Goal: Information Seeking & Learning: Learn about a topic

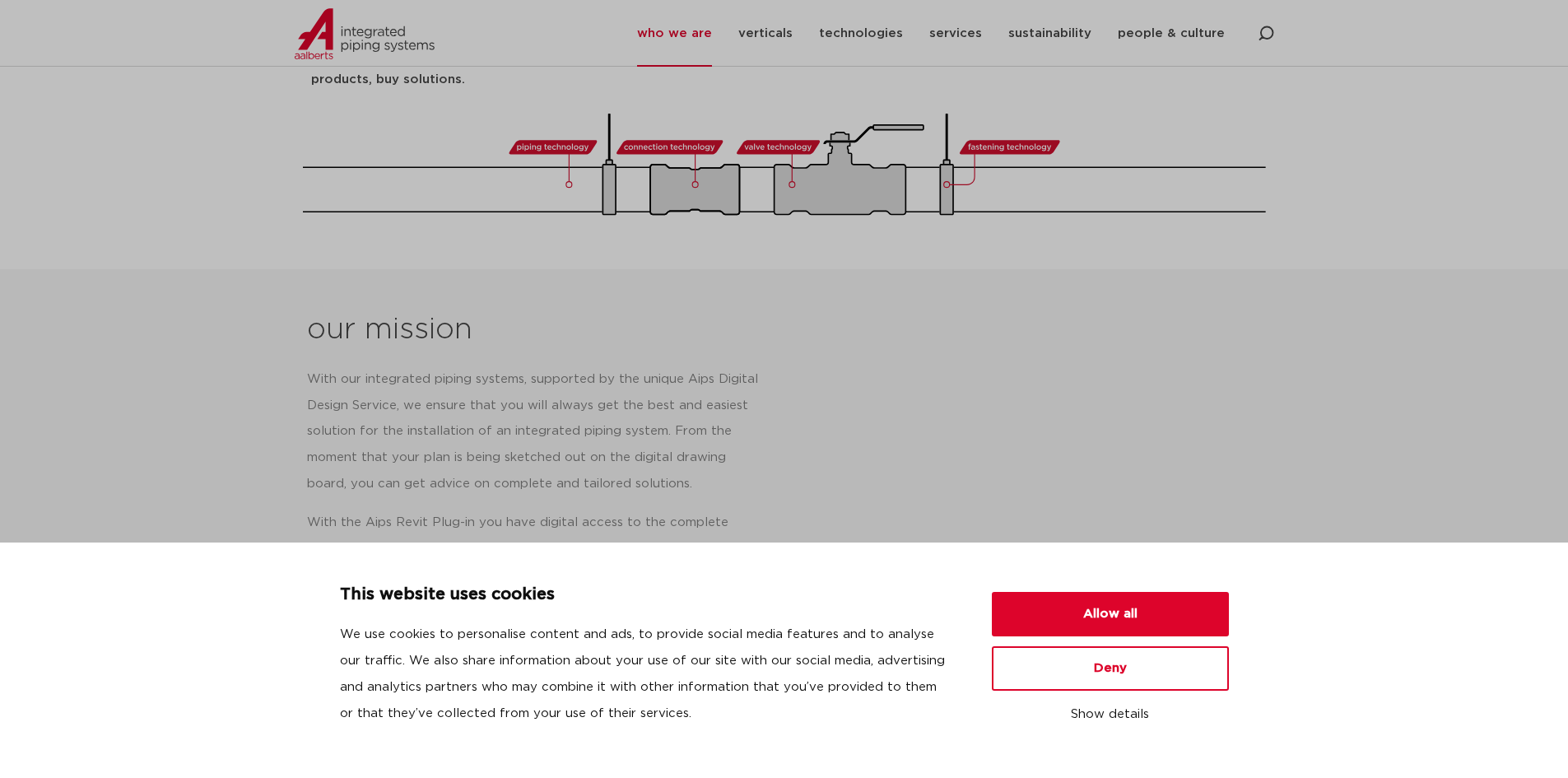
scroll to position [597, 0]
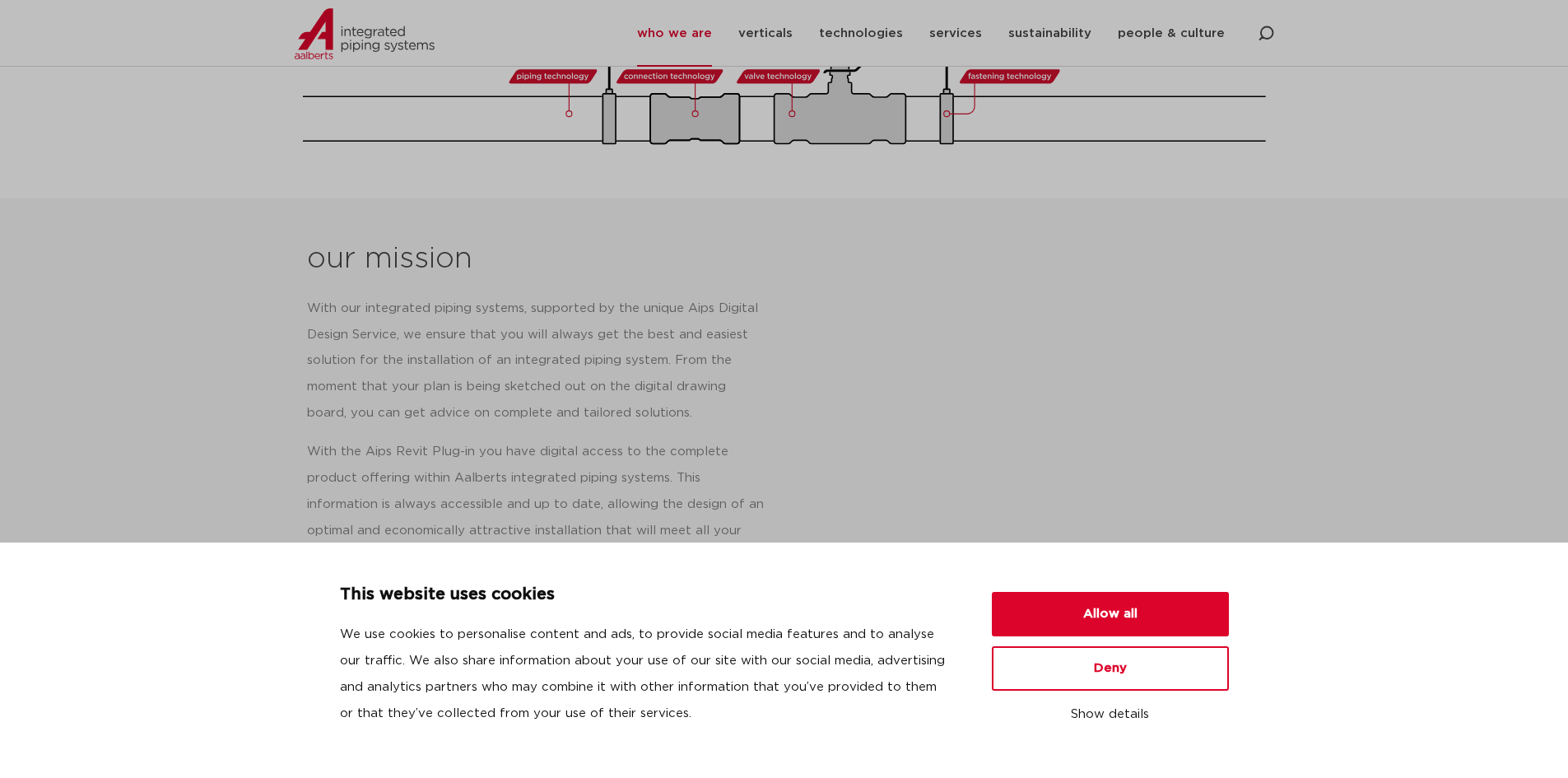
drag, startPoint x: 1580, startPoint y: 81, endPoint x: 1578, endPoint y: 141, distance: 60.0
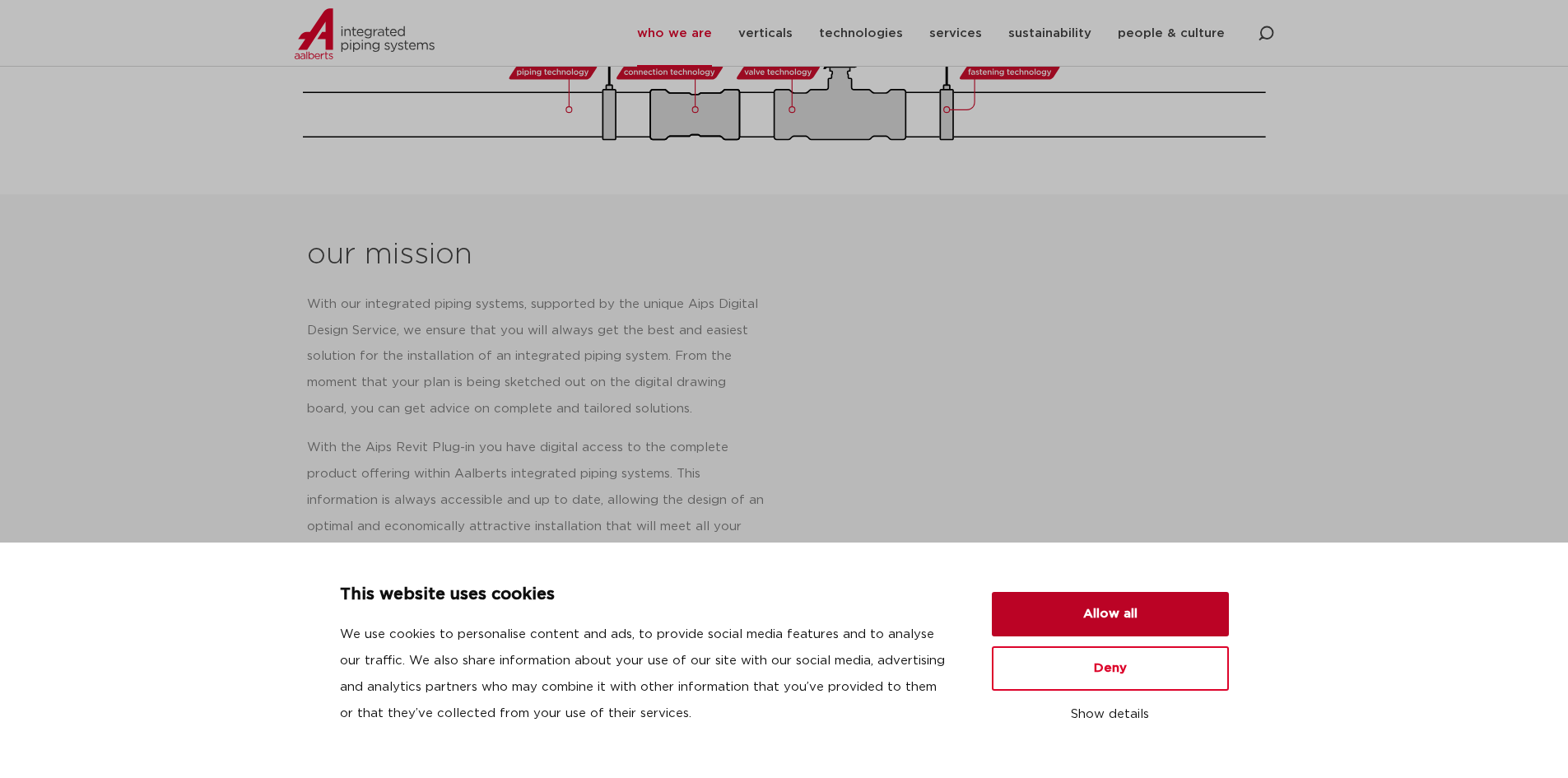
click at [1096, 608] on button "Allow all" at bounding box center [1110, 613] width 237 height 44
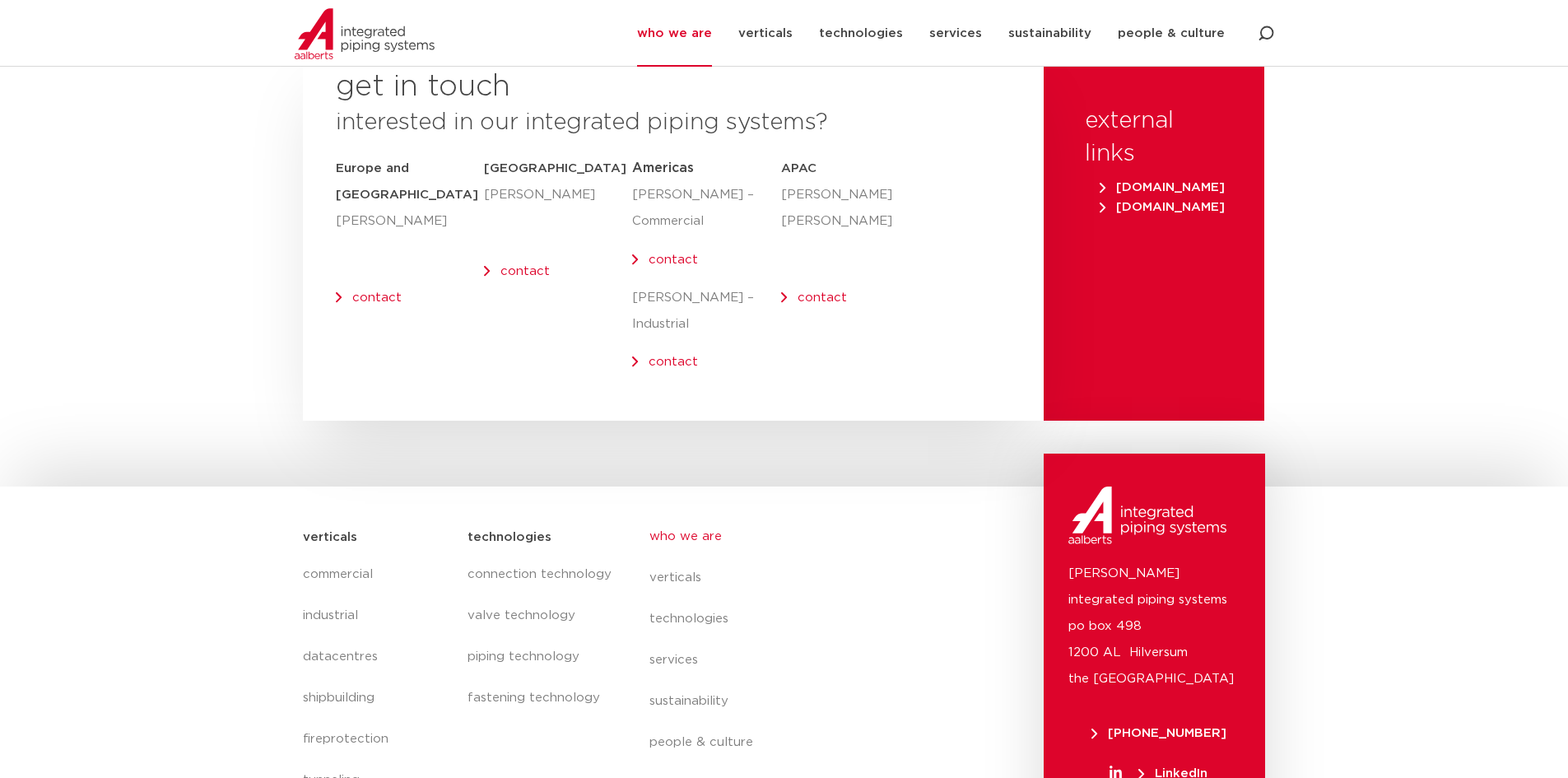
scroll to position [6692, 0]
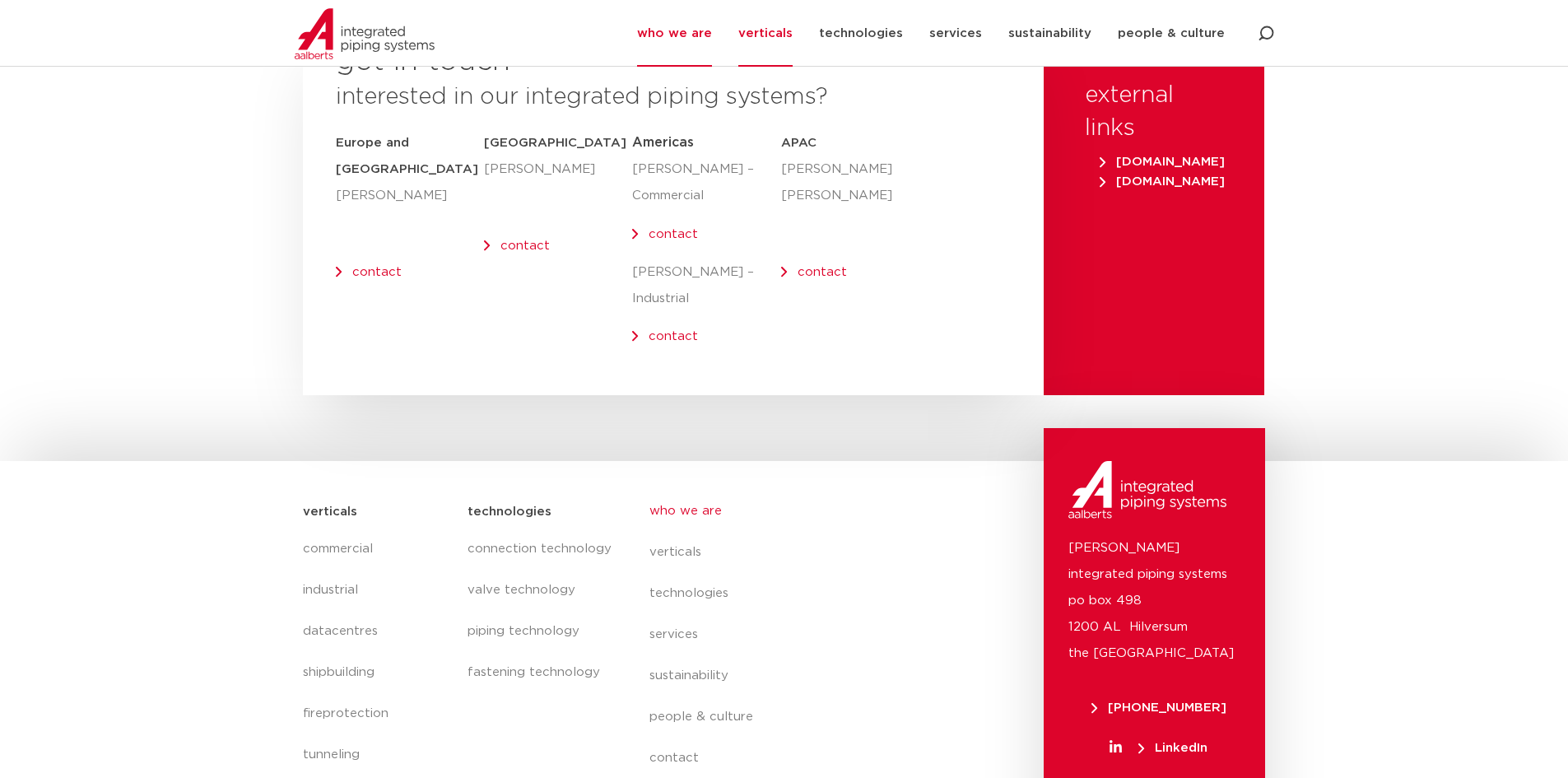
click at [777, 31] on link "verticals" at bounding box center [765, 33] width 54 height 67
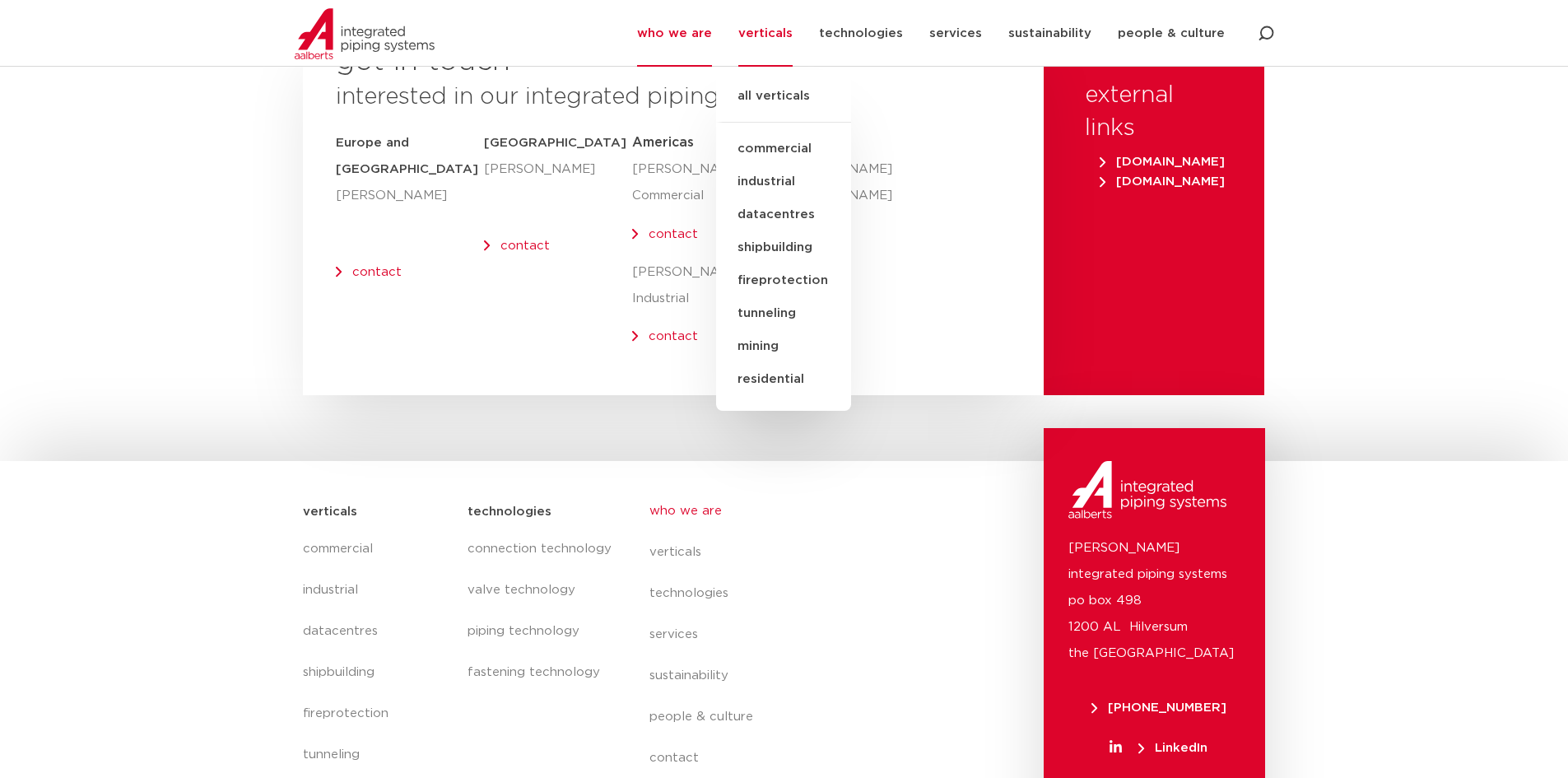
click at [790, 175] on link "industrial" at bounding box center [784, 182] width 135 height 33
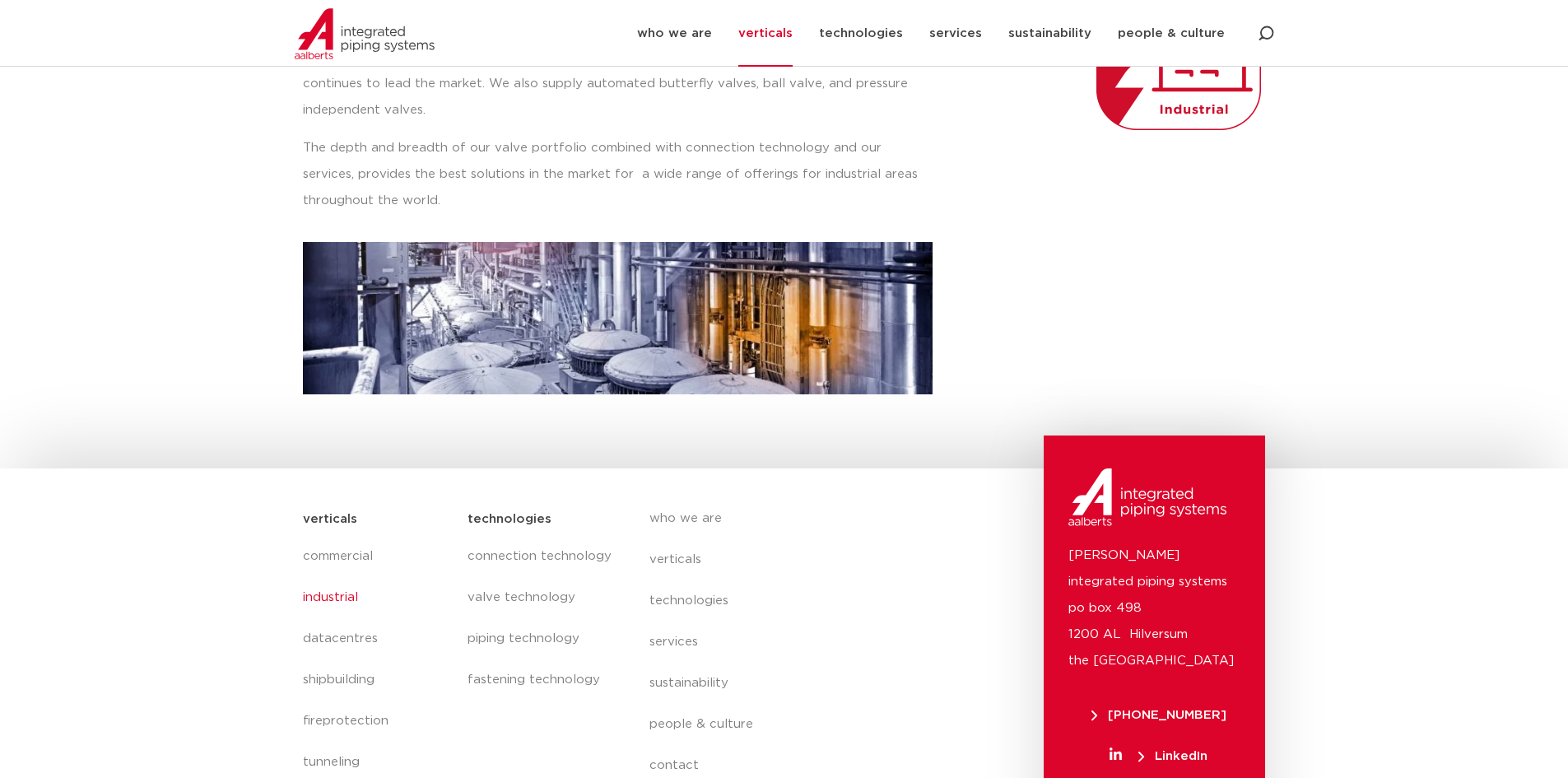
scroll to position [342, 0]
